Goal: Find specific page/section: Find specific page/section

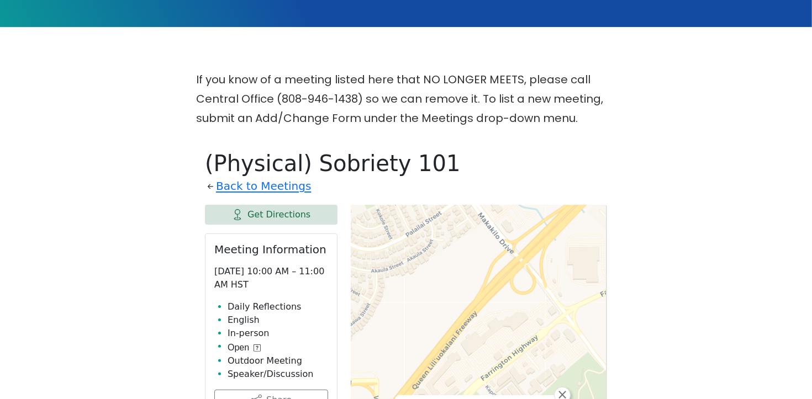
scroll to position [238, 0]
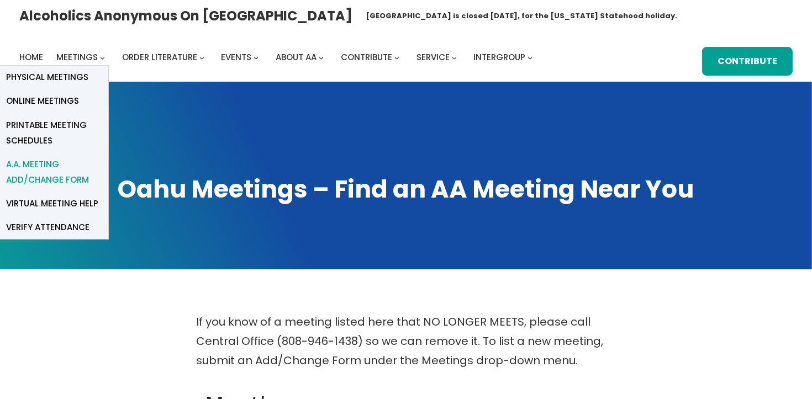
click at [66, 171] on span "A.A. Meeting Add/Change Form" at bounding box center [53, 172] width 94 height 31
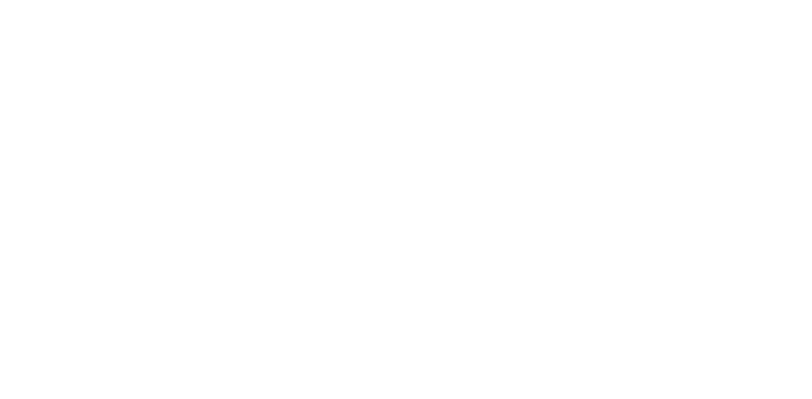
scroll to position [668, 0]
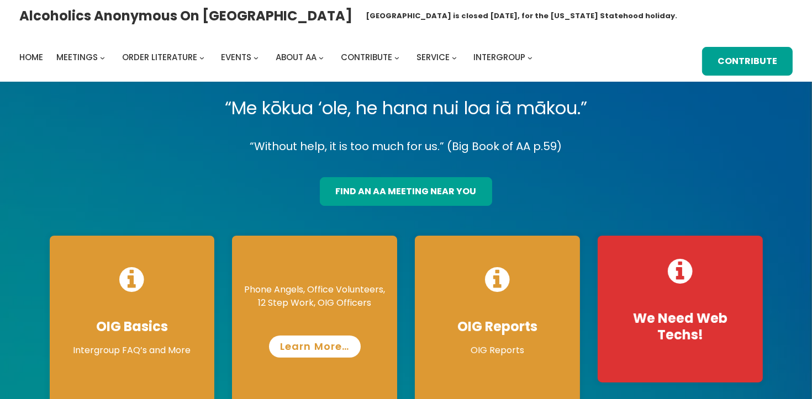
click at [345, 348] on link "Learn More…" at bounding box center [315, 347] width 92 height 22
